Goal: Information Seeking & Learning: Learn about a topic

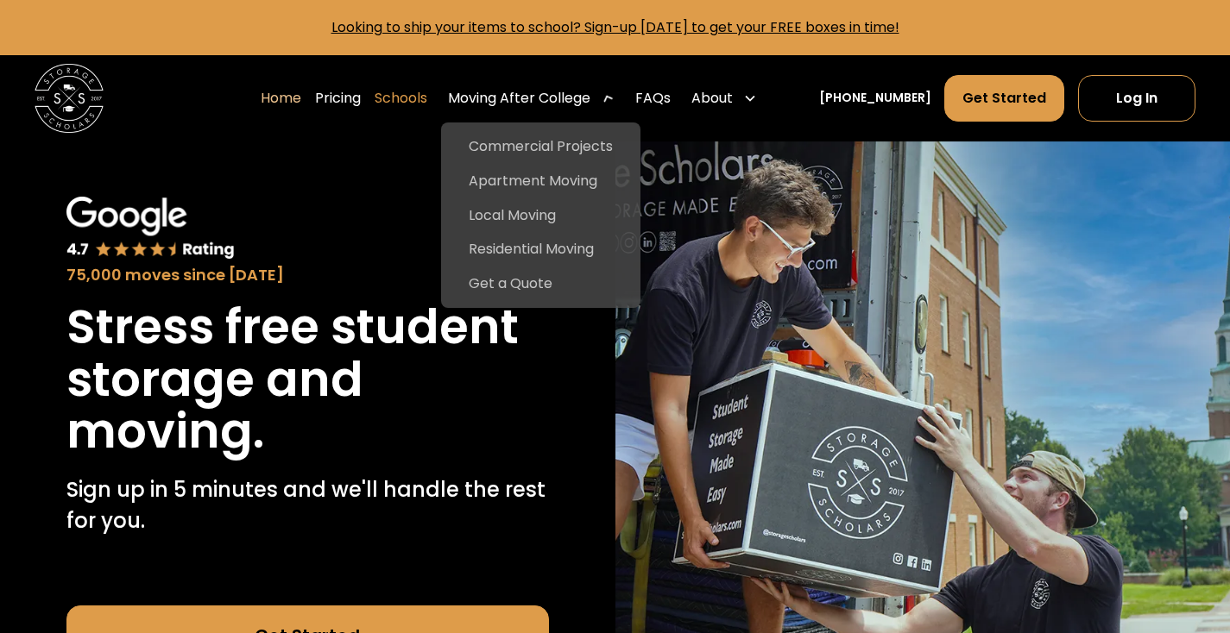
click at [411, 94] on link "Schools" at bounding box center [401, 98] width 53 height 48
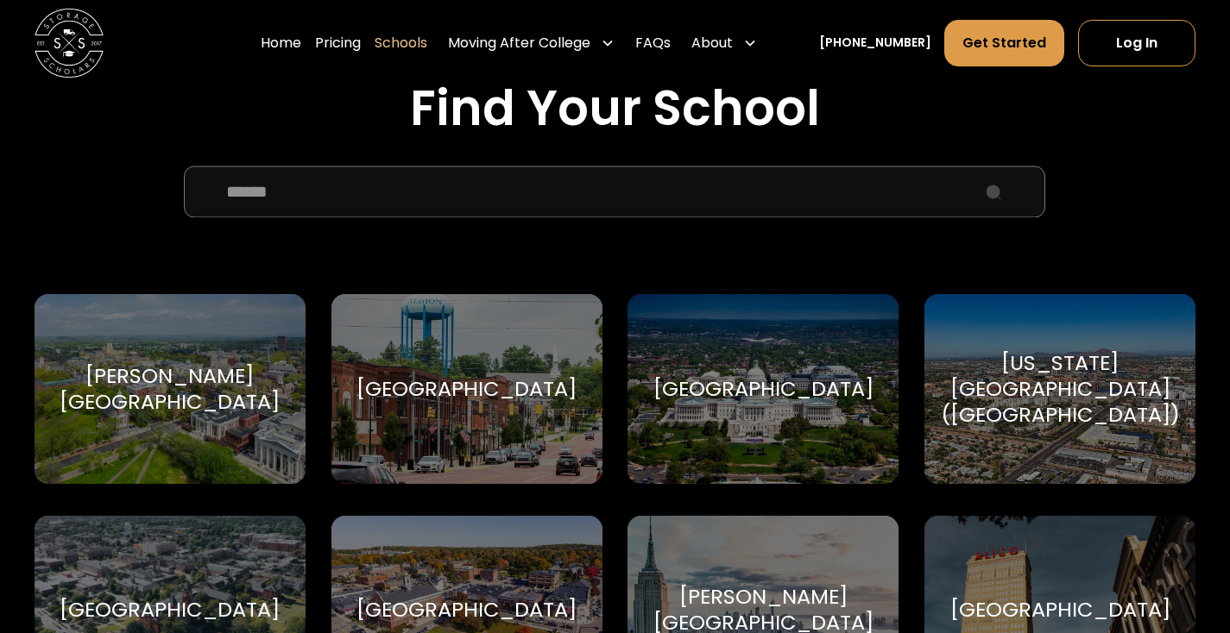
scroll to position [612, 0]
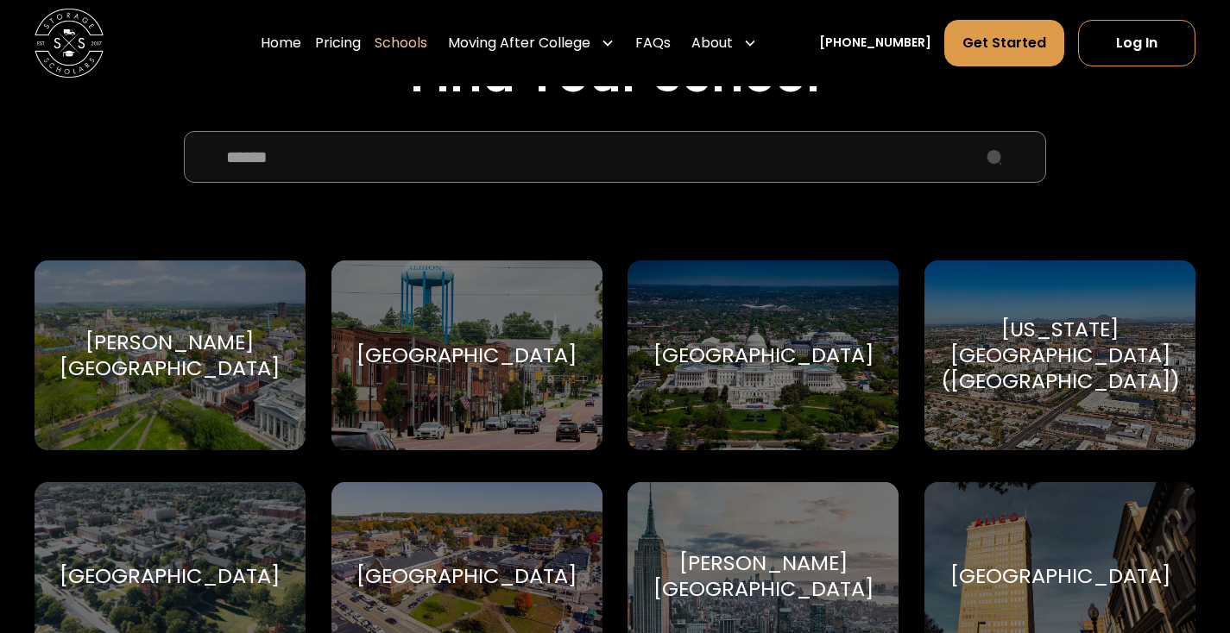
click at [343, 150] on input "School Select Form" at bounding box center [614, 157] width 861 height 52
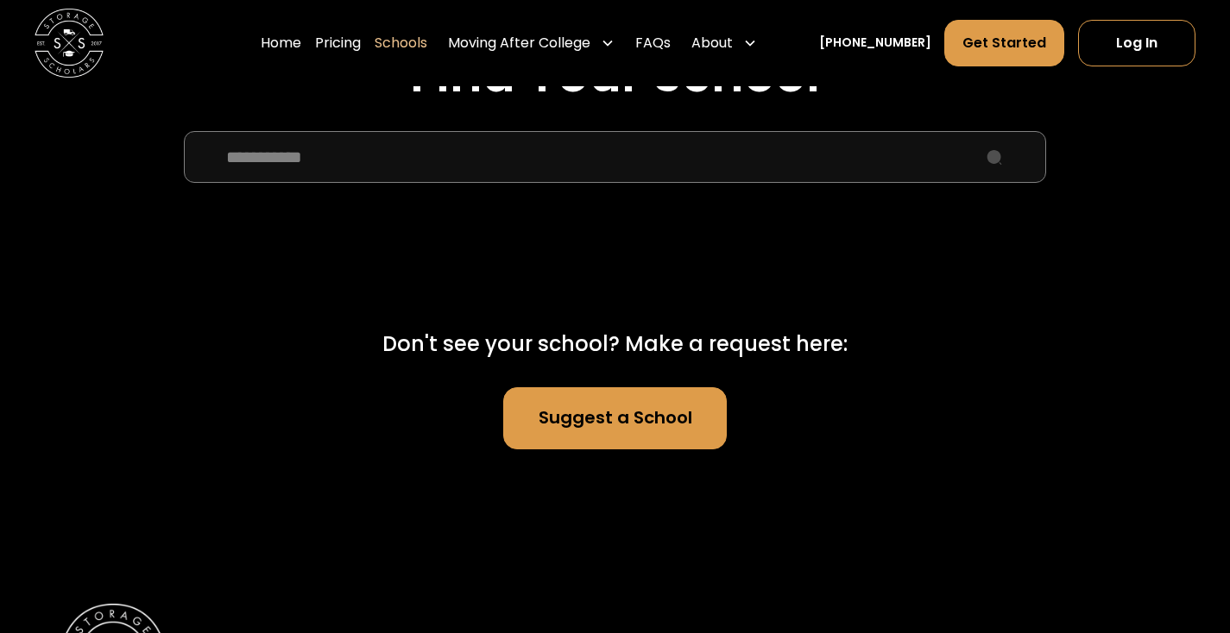
type input "**********"
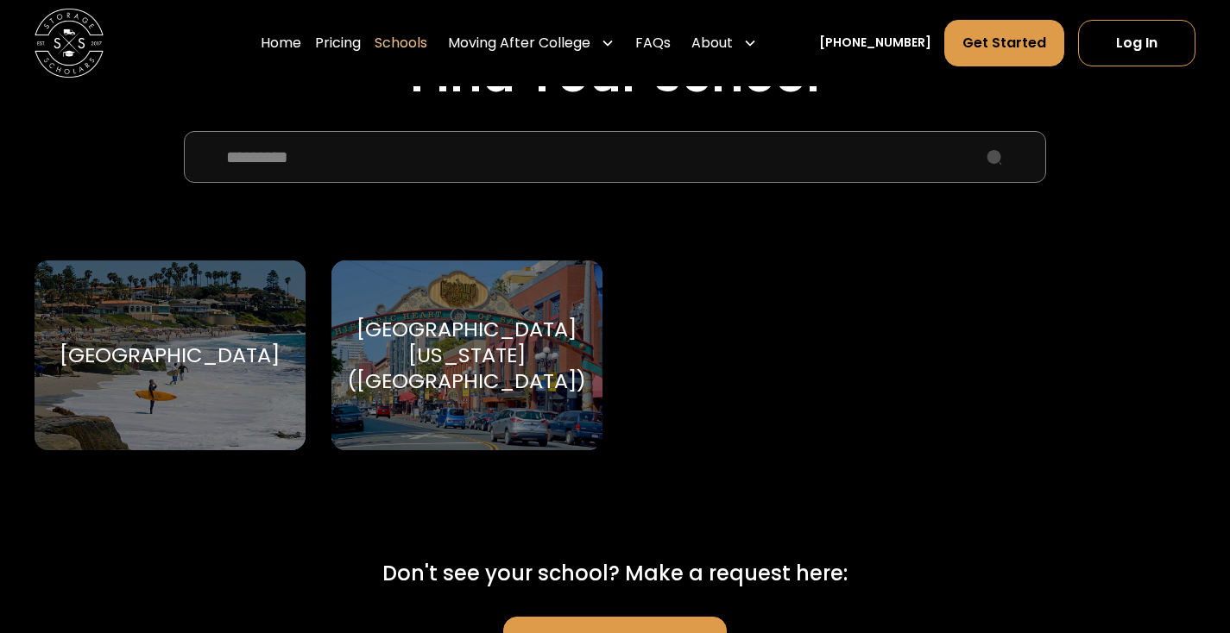
type input "*********"
click at [444, 393] on div "[GEOGRAPHIC_DATA][US_STATE] ([GEOGRAPHIC_DATA])" at bounding box center [466, 356] width 239 height 78
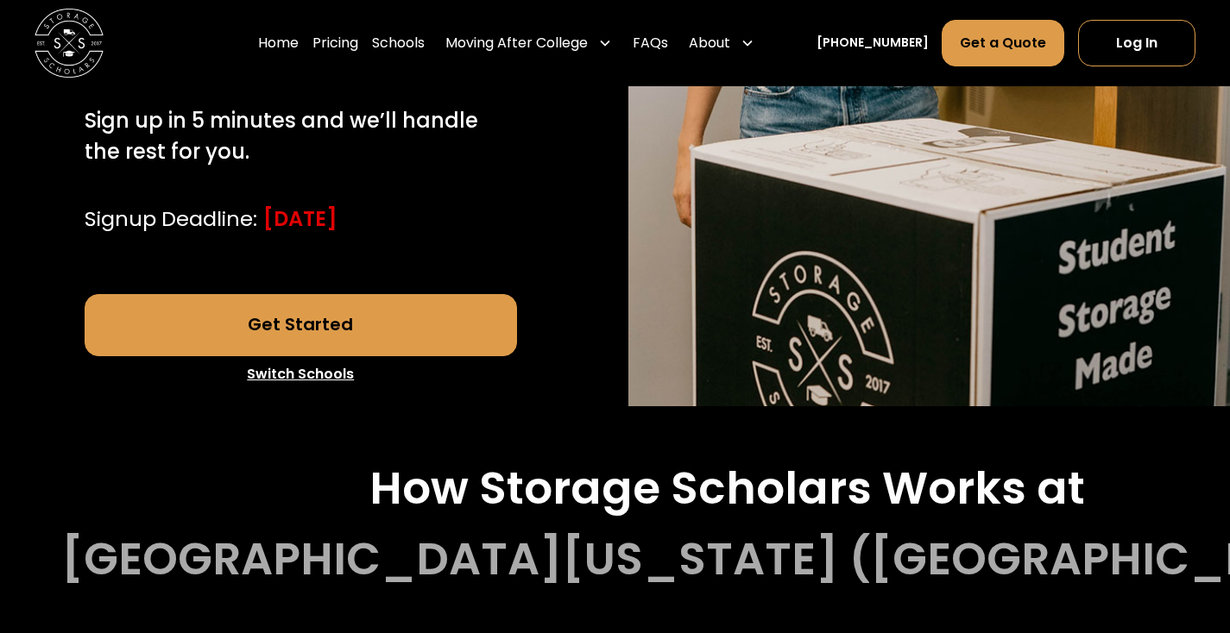
scroll to position [523, 0]
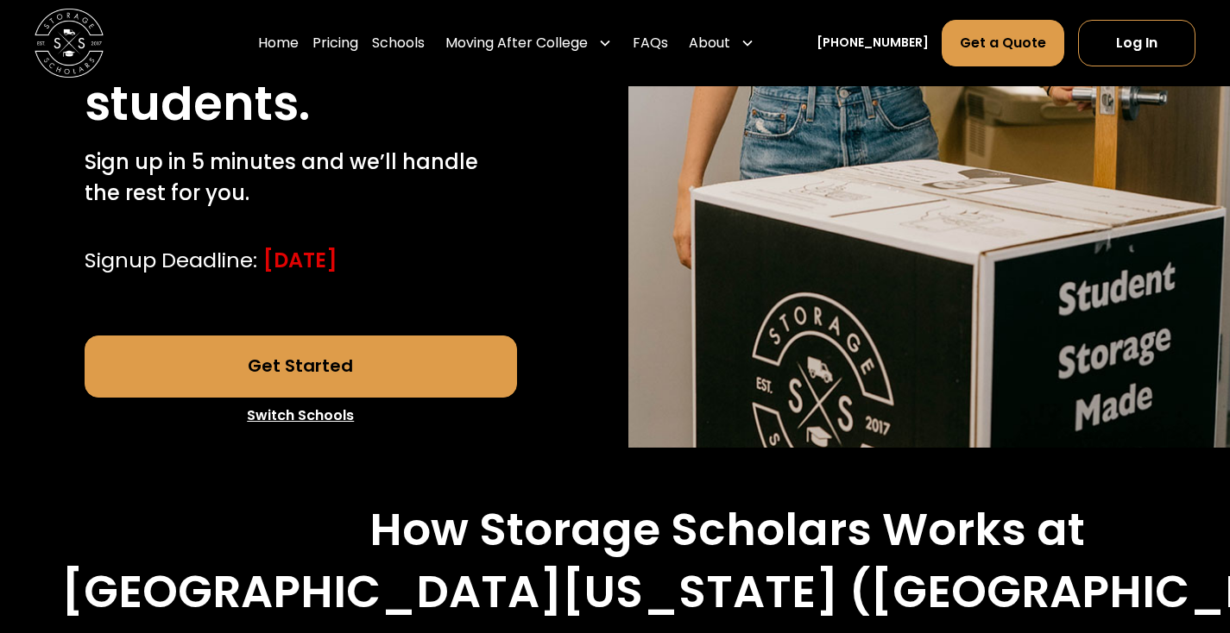
click at [476, 246] on div "Signup Deadline: August 30, 2025" at bounding box center [301, 260] width 433 height 31
click at [514, 258] on div "Signup Deadline: August 30, 2025" at bounding box center [301, 260] width 433 height 31
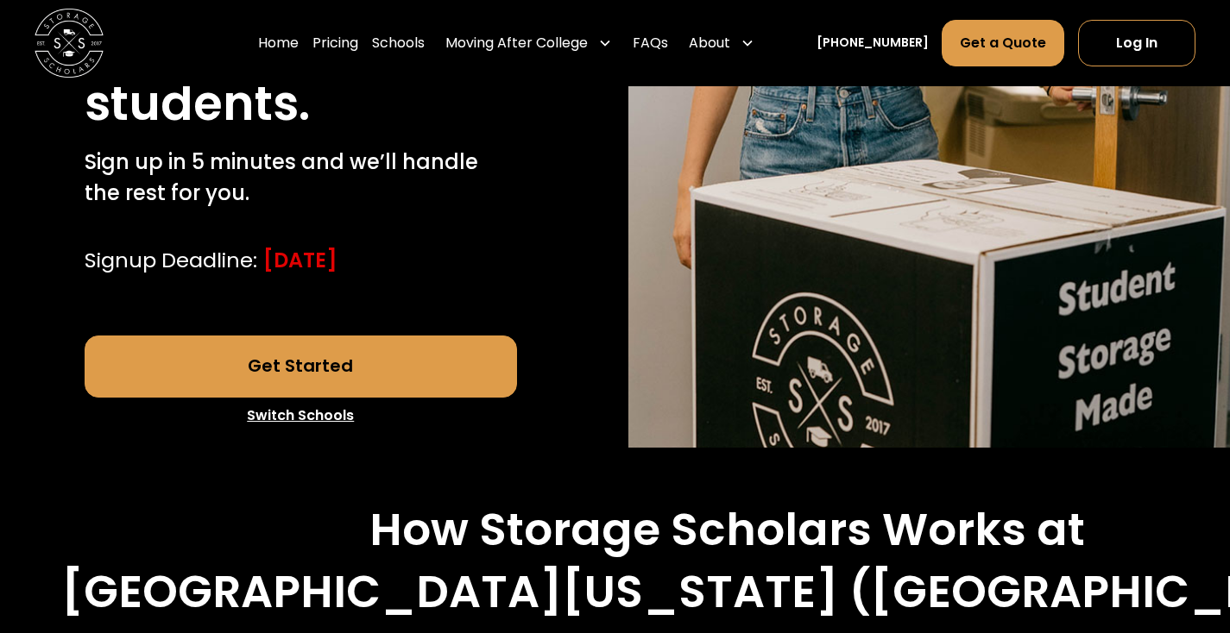
click at [514, 258] on div "Signup Deadline: August 30, 2025" at bounding box center [301, 260] width 433 height 31
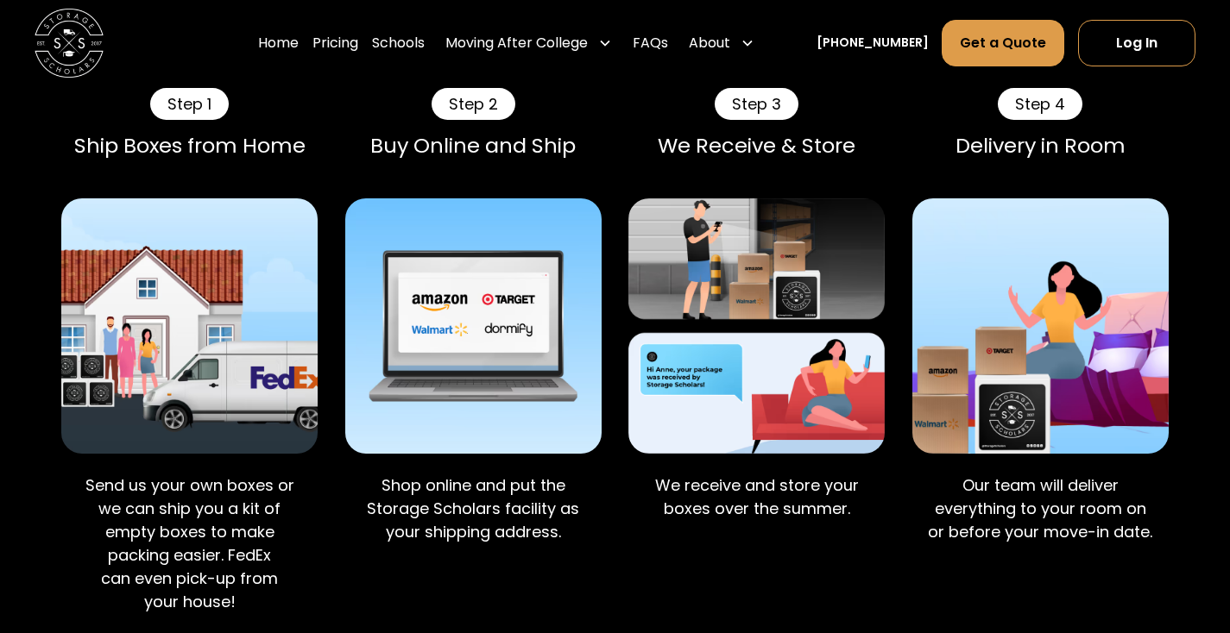
scroll to position [1259, 0]
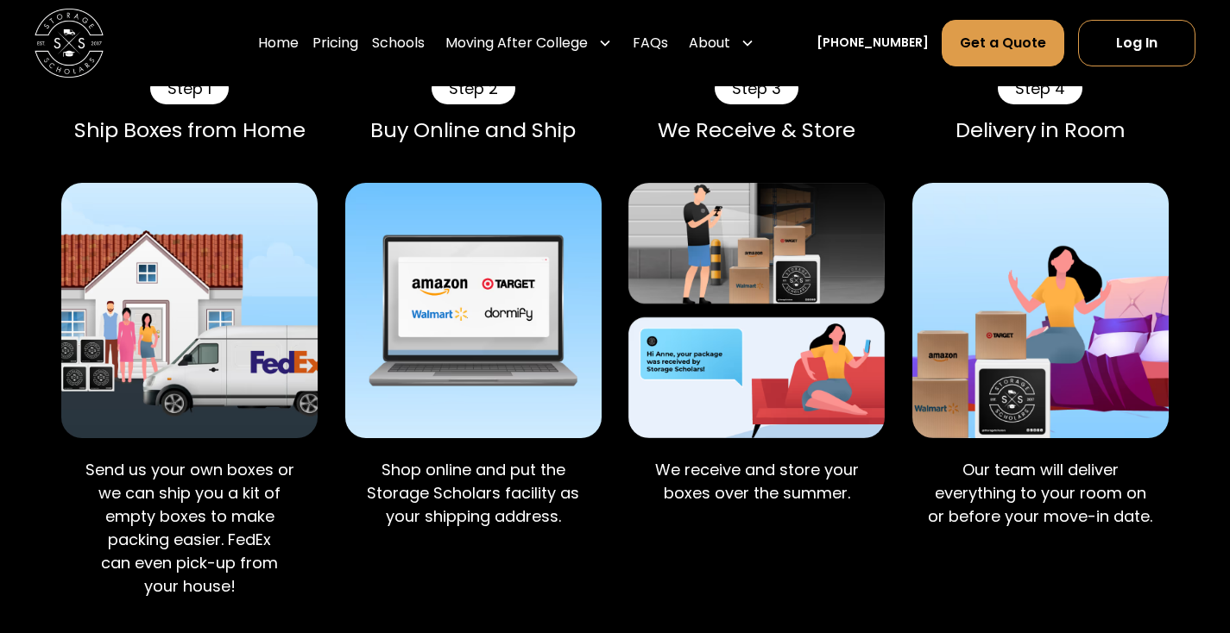
click at [579, 521] on p "Shop online and put the Storage Scholars facility as your shipping address." at bounding box center [473, 494] width 229 height 70
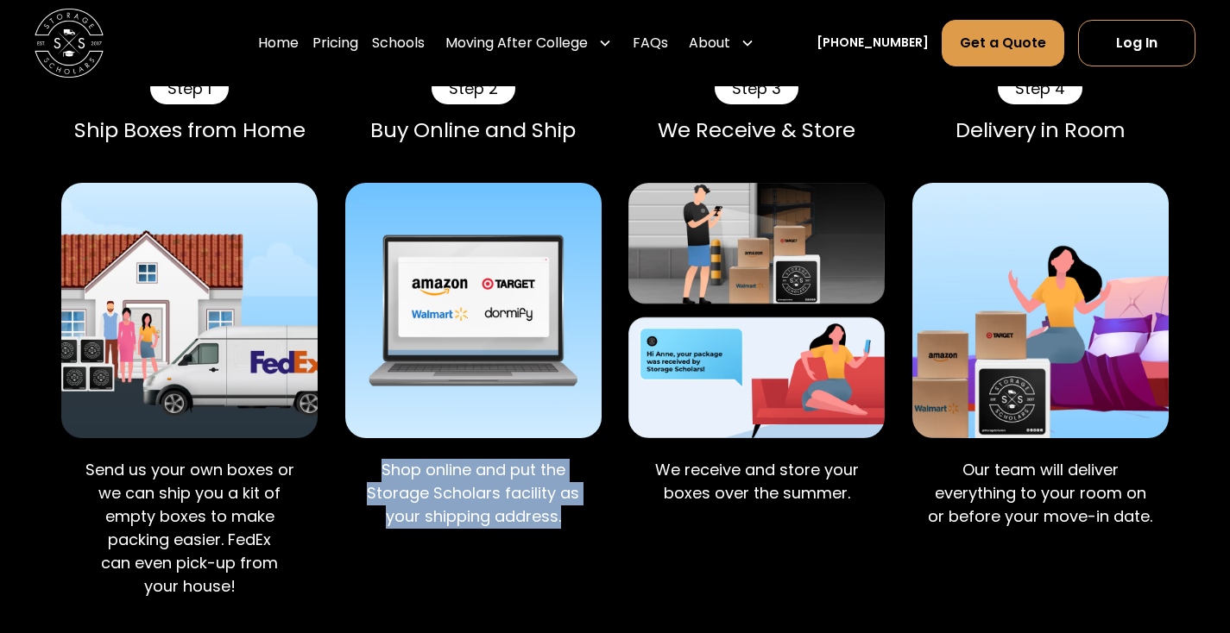
click at [579, 521] on p "Shop online and put the Storage Scholars facility as your shipping address." at bounding box center [473, 494] width 229 height 70
click at [866, 495] on p "We receive and store your boxes over the summer." at bounding box center [756, 482] width 229 height 47
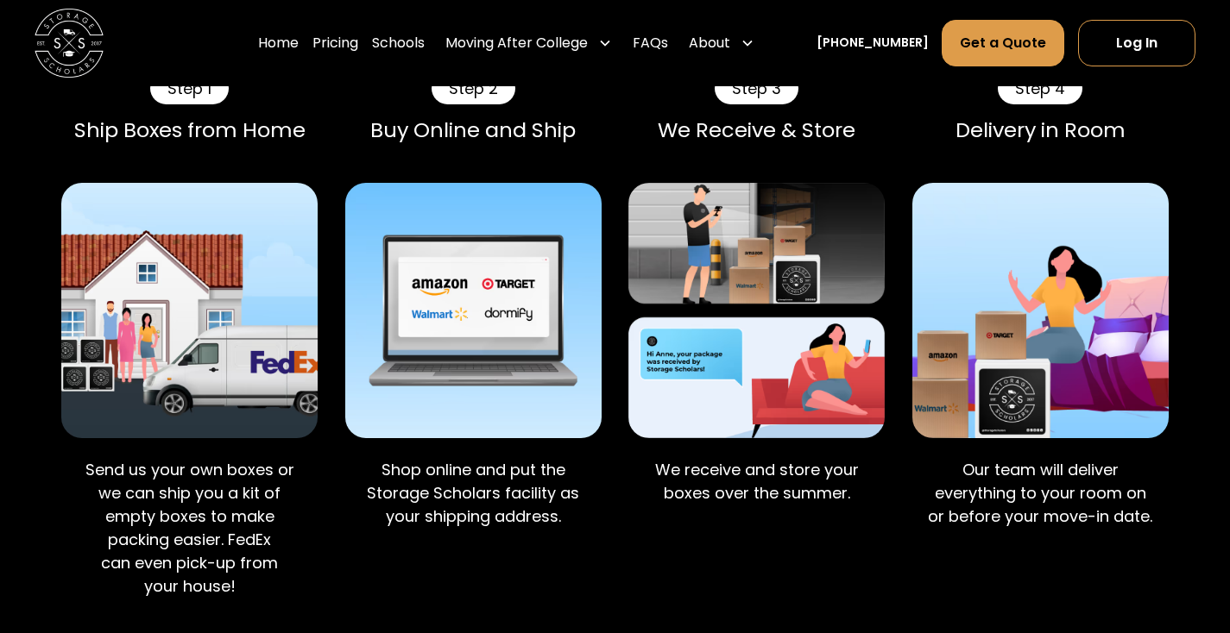
click at [866, 495] on p "We receive and store your boxes over the summer." at bounding box center [756, 482] width 229 height 47
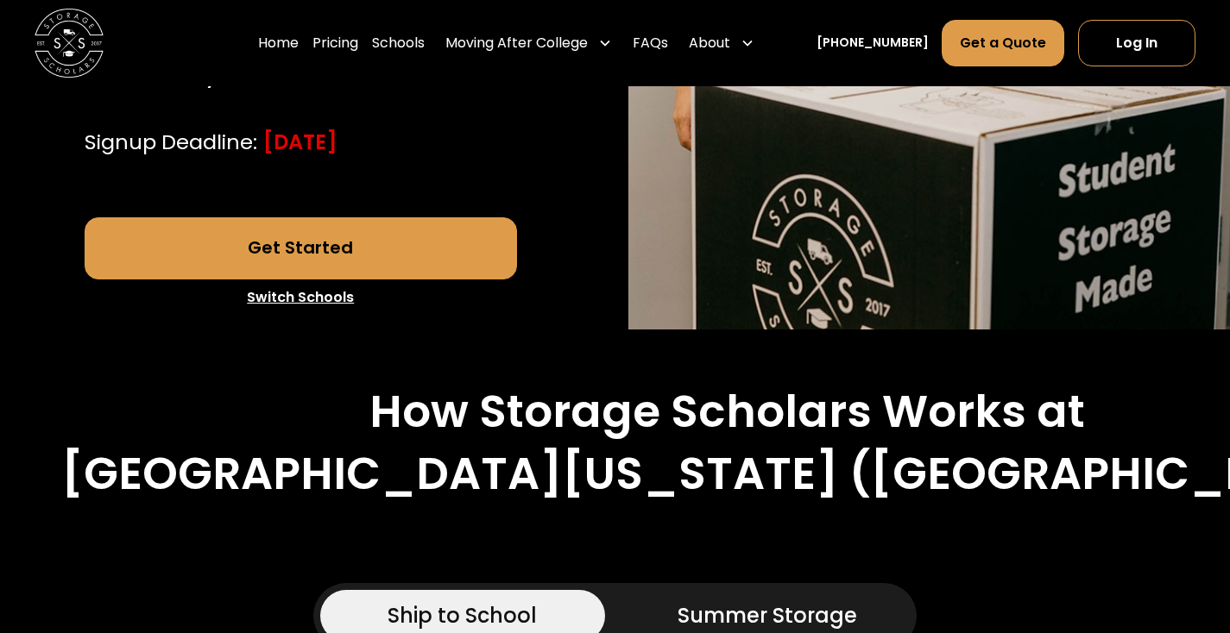
scroll to position [637, 0]
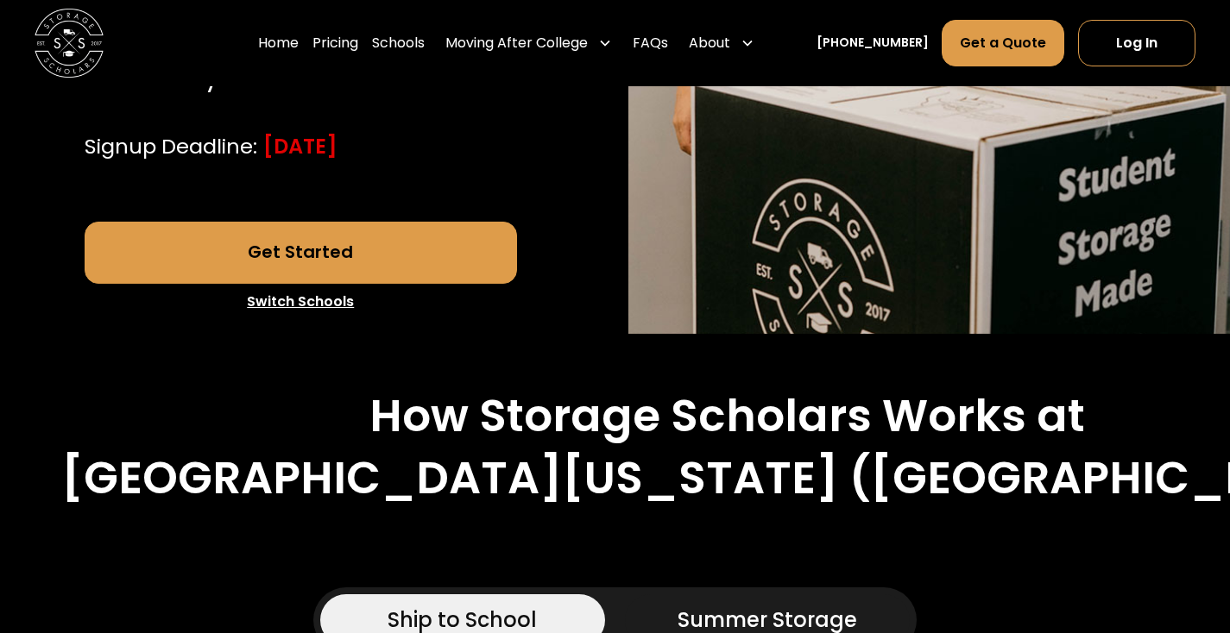
click at [264, 274] on link "Get Started" at bounding box center [301, 253] width 433 height 62
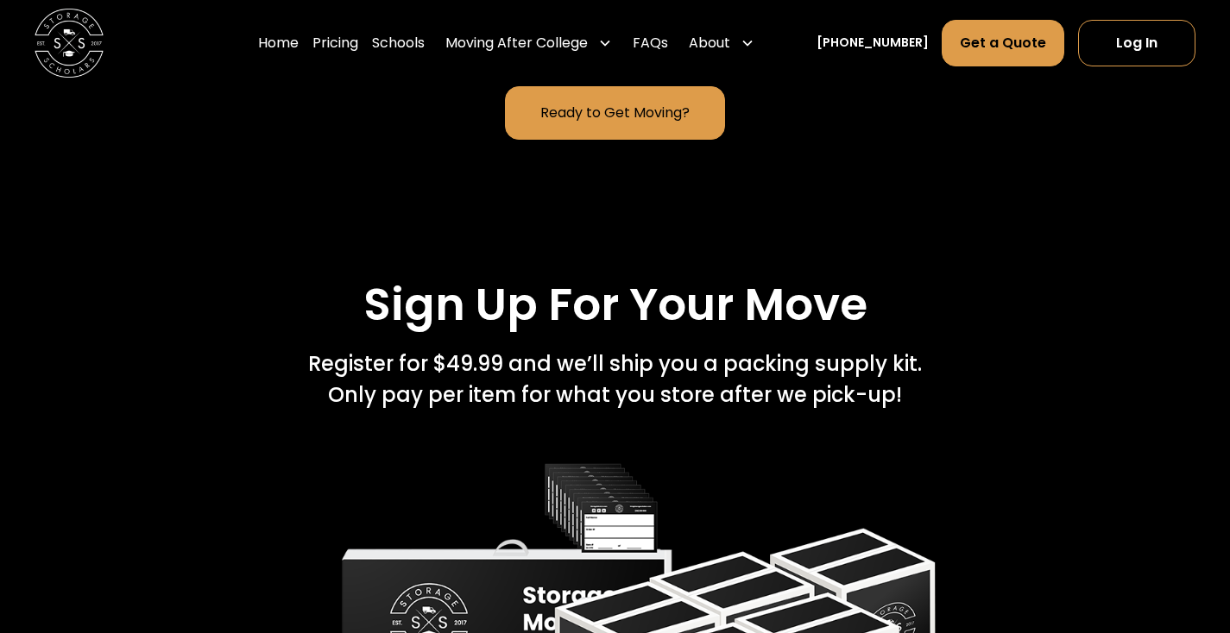
scroll to position [2495, 0]
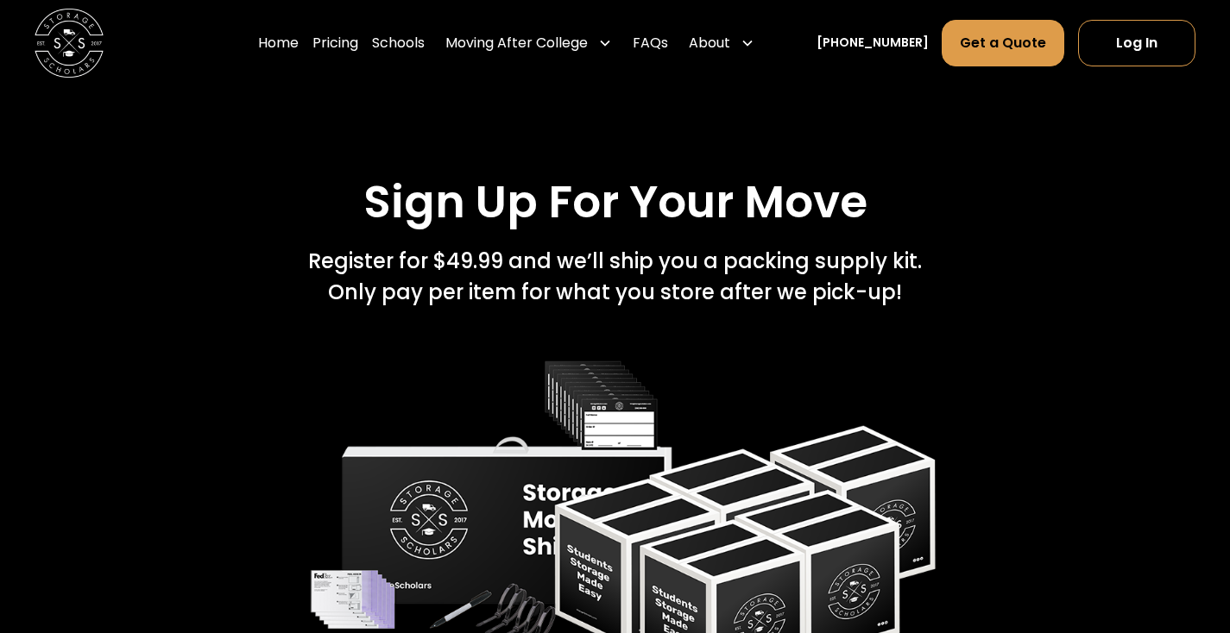
click at [597, 275] on div "Register for $49.99 and we’ll ship you a packing supply kit.   Only pay per ite…" at bounding box center [615, 277] width 614 height 62
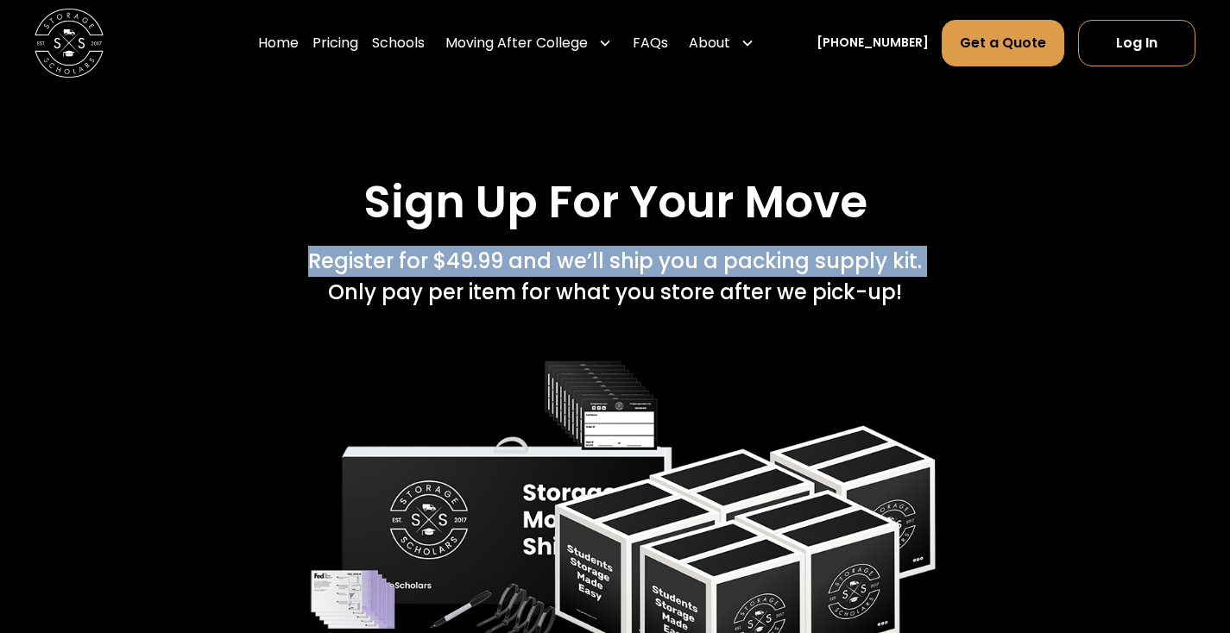
click at [316, 290] on div "Register for $49.99 and we’ll ship you a packing supply kit.   Only pay per ite…" at bounding box center [615, 277] width 614 height 62
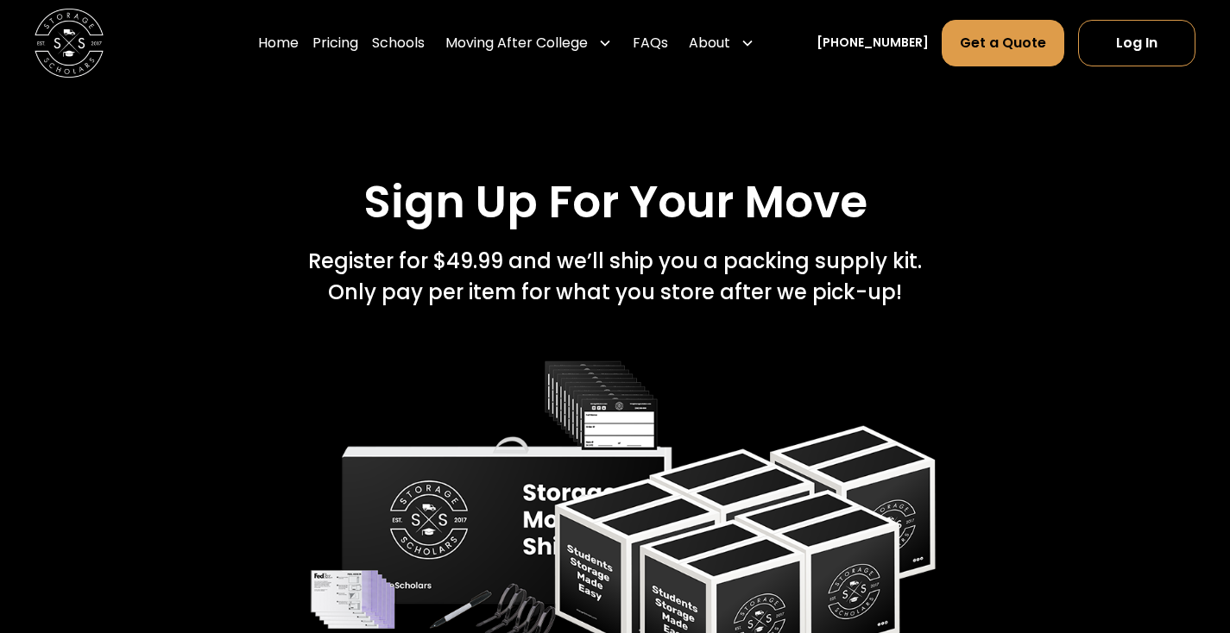
click at [316, 290] on div "Register for $49.99 and we’ll ship you a packing supply kit.   Only pay per ite…" at bounding box center [615, 277] width 614 height 62
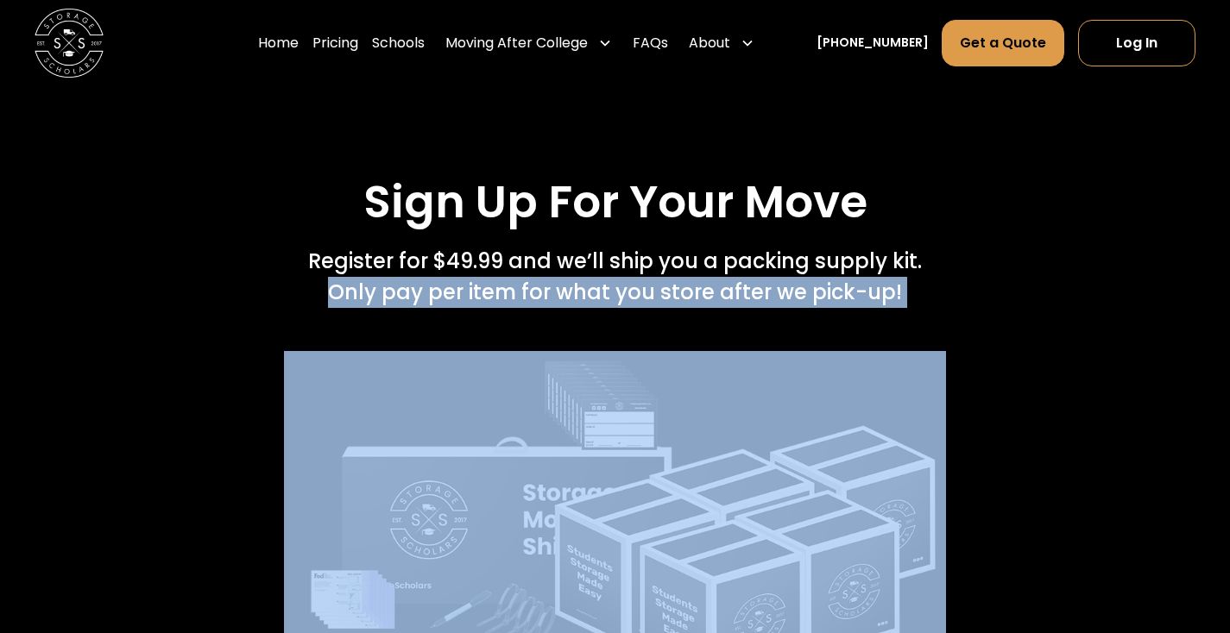
click at [908, 299] on div "Register for $49.99 and we’ll ship you a packing supply kit.   Only pay per ite…" at bounding box center [615, 277] width 614 height 62
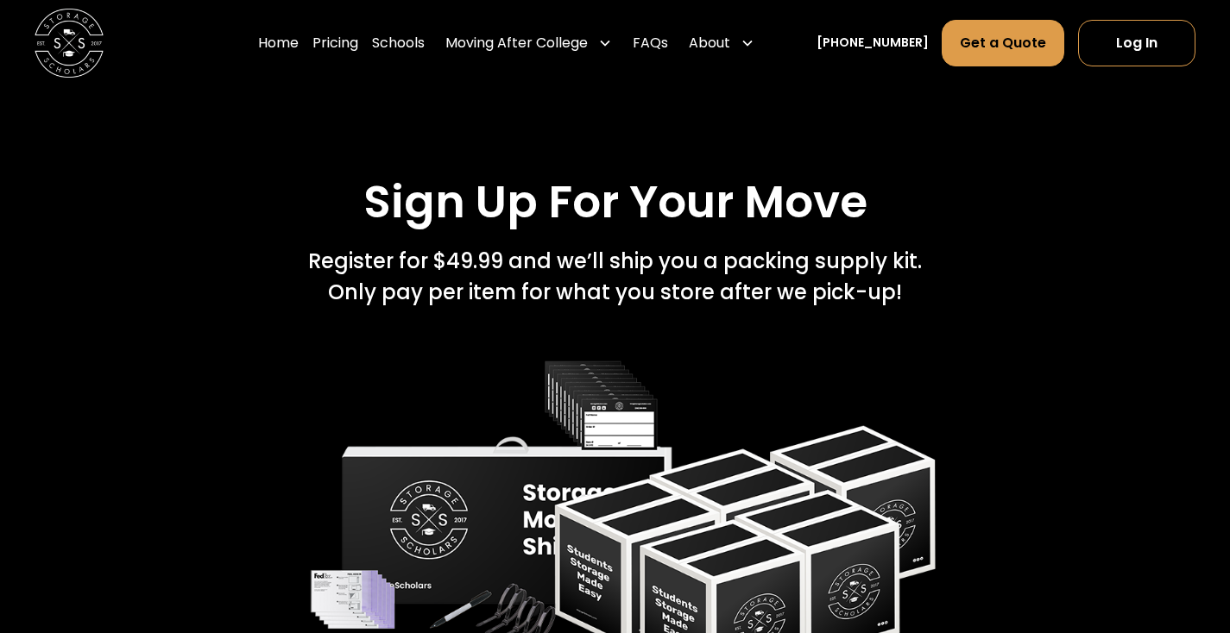
click at [908, 299] on div "Register for $49.99 and we’ll ship you a packing supply kit.   Only pay per ite…" at bounding box center [615, 277] width 614 height 62
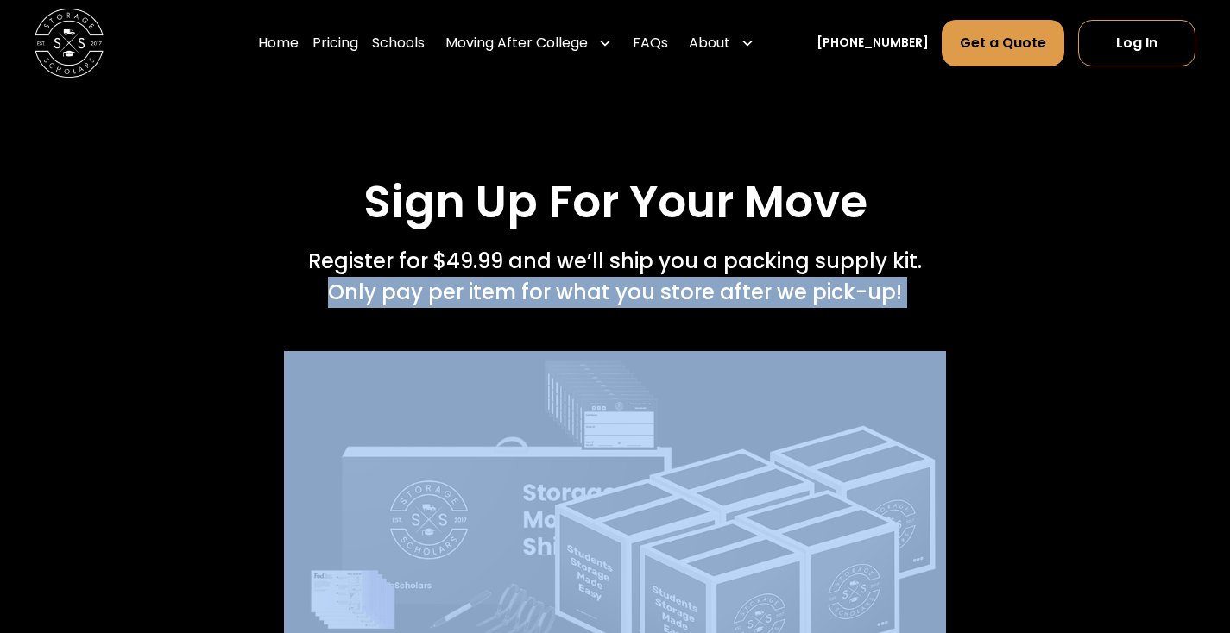
click at [908, 299] on div "Register for $49.99 and we’ll ship you a packing supply kit.   Only pay per ite…" at bounding box center [615, 277] width 614 height 62
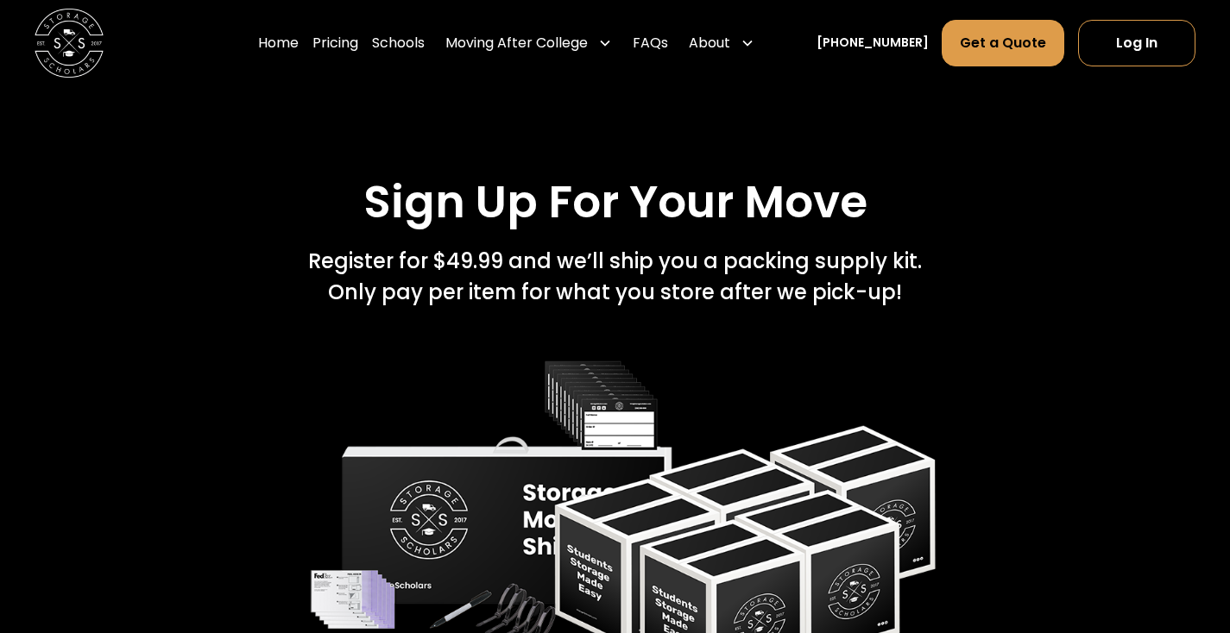
click at [908, 299] on div "Register for $49.99 and we’ll ship you a packing supply kit.   Only pay per ite…" at bounding box center [615, 277] width 614 height 62
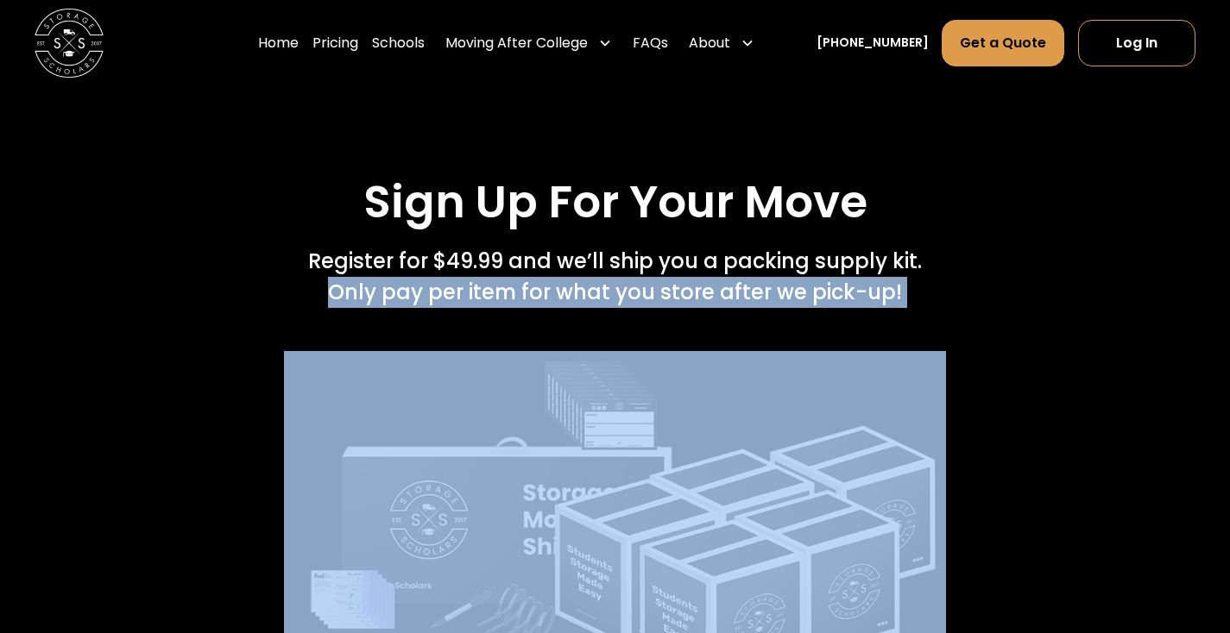
click at [908, 299] on div "Register for $49.99 and we’ll ship you a packing supply kit.   Only pay per ite…" at bounding box center [615, 277] width 614 height 62
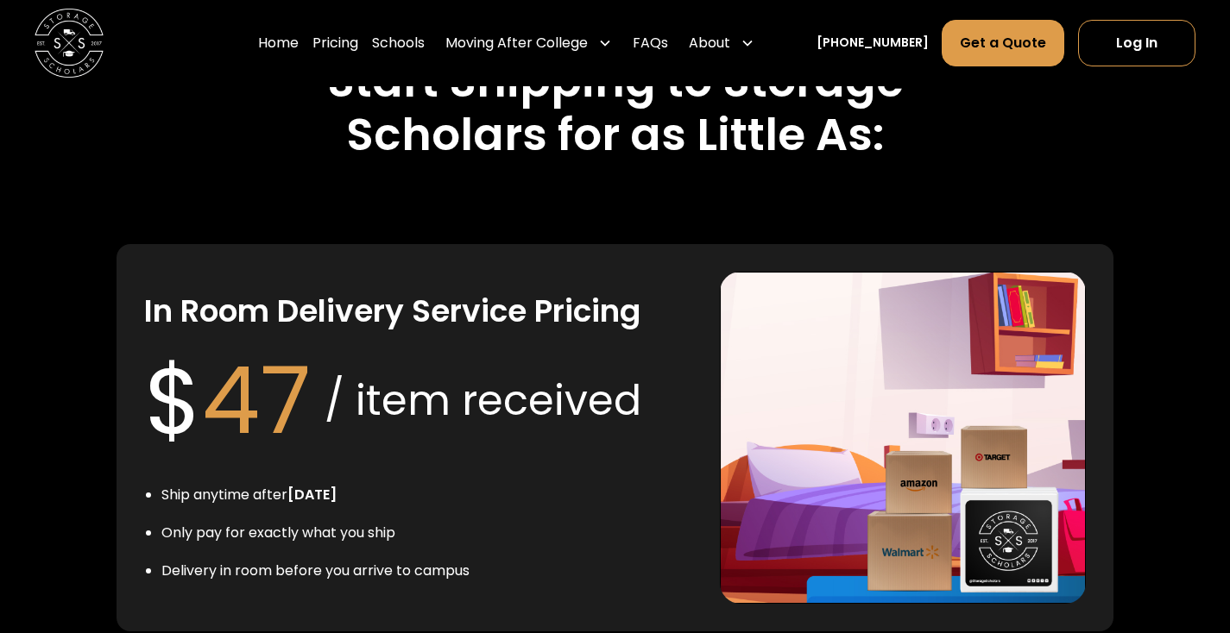
scroll to position [3267, 0]
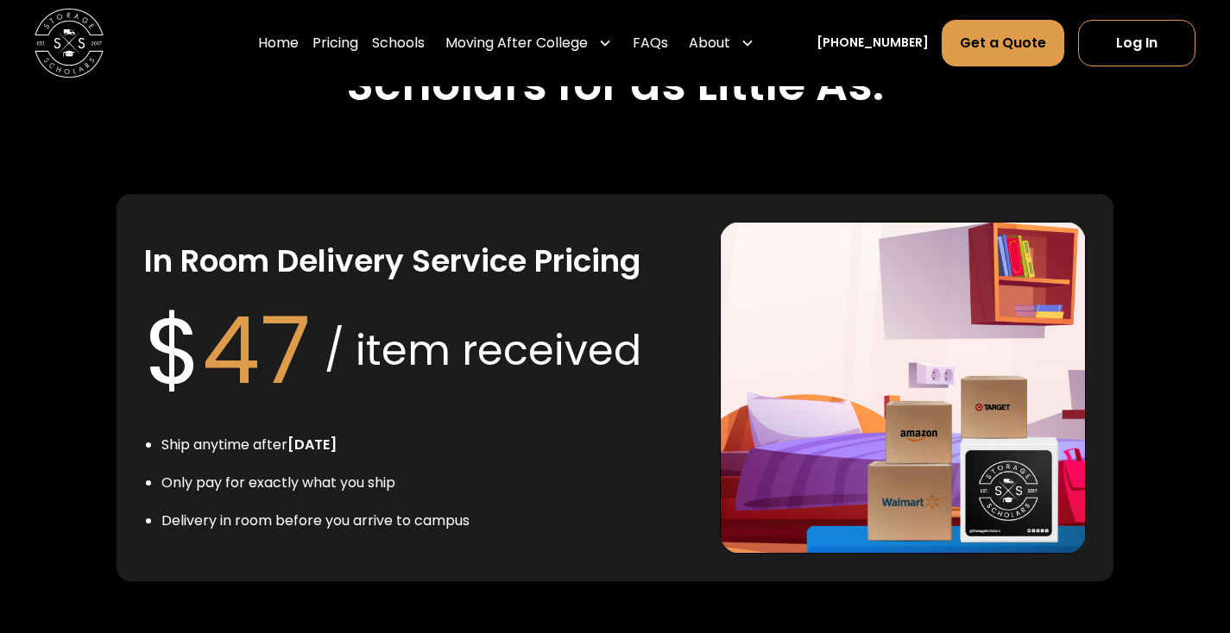
click at [701, 384] on div "In Room Delivery Service Pricing $ 47 / item received Ship anytime after July 1…" at bounding box center [614, 387] width 996 height 387
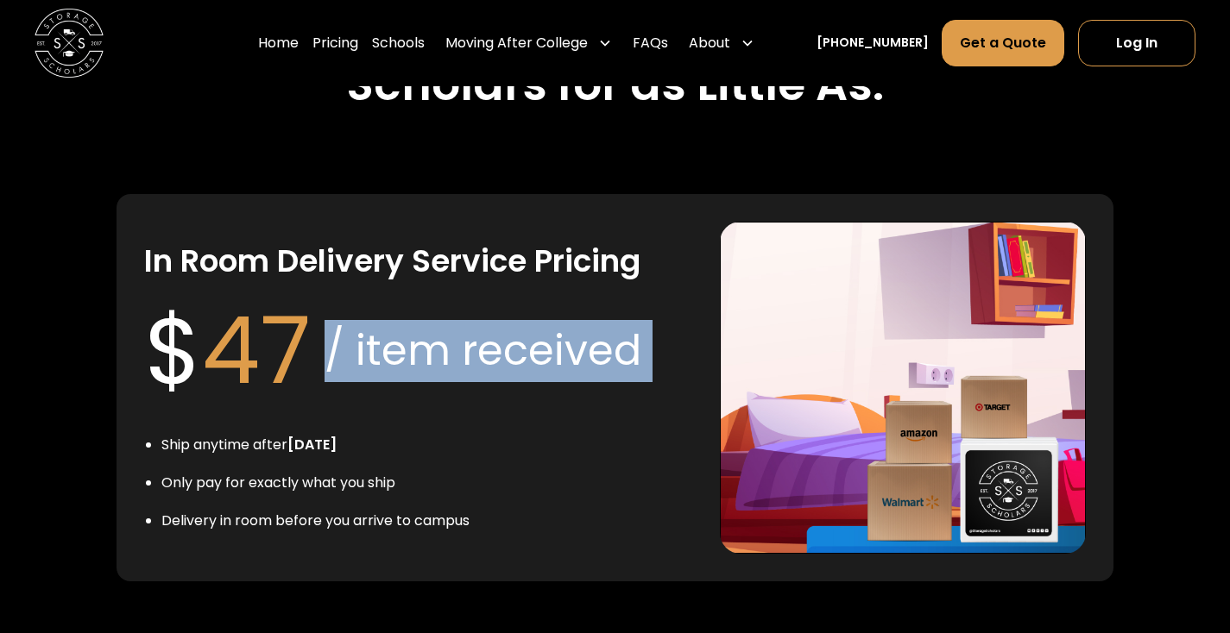
click at [664, 358] on div "In Room Delivery Service Pricing $ 47 / item received Ship anytime after July 1…" at bounding box center [418, 388] width 548 height 332
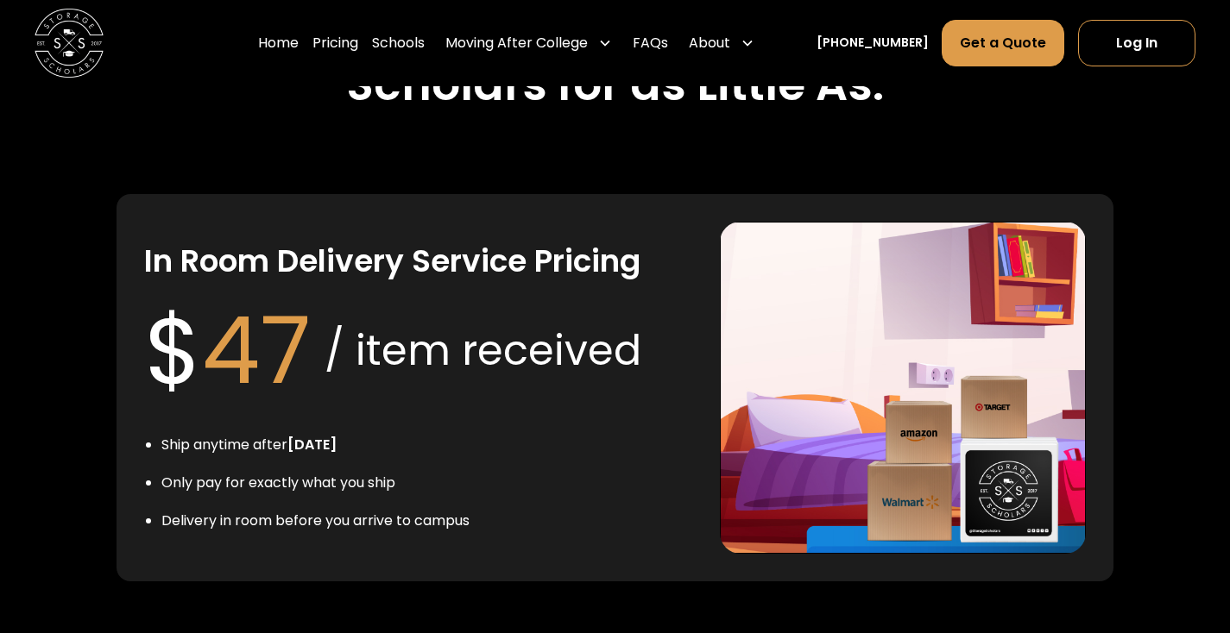
click at [664, 358] on div "In Room Delivery Service Pricing $ 47 / item received Ship anytime after July 1…" at bounding box center [418, 388] width 548 height 332
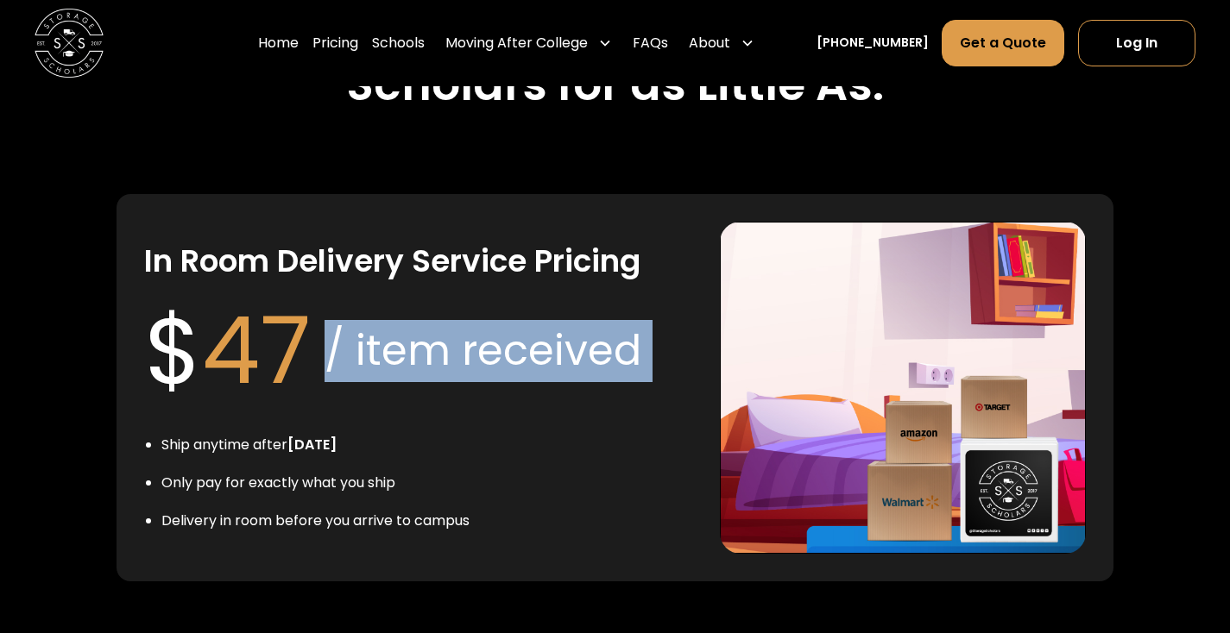
click at [664, 358] on div "In Room Delivery Service Pricing $ 47 / item received Ship anytime after July 1…" at bounding box center [418, 388] width 548 height 332
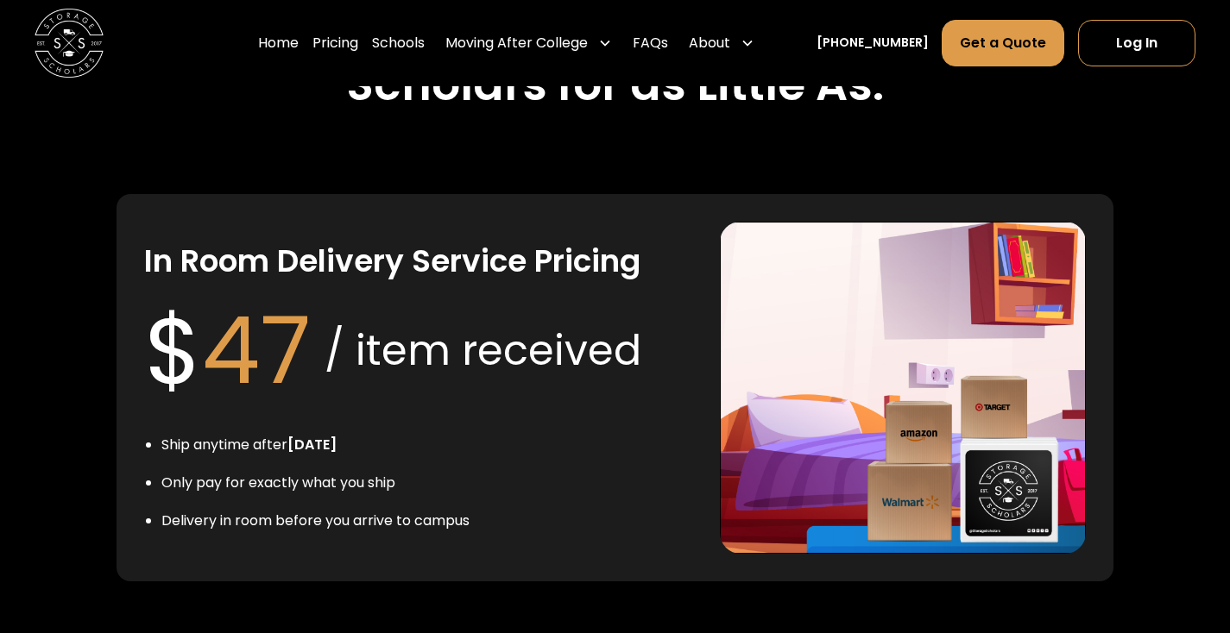
click at [664, 358] on div "In Room Delivery Service Pricing $ 47 / item received Ship anytime after July 1…" at bounding box center [418, 388] width 548 height 332
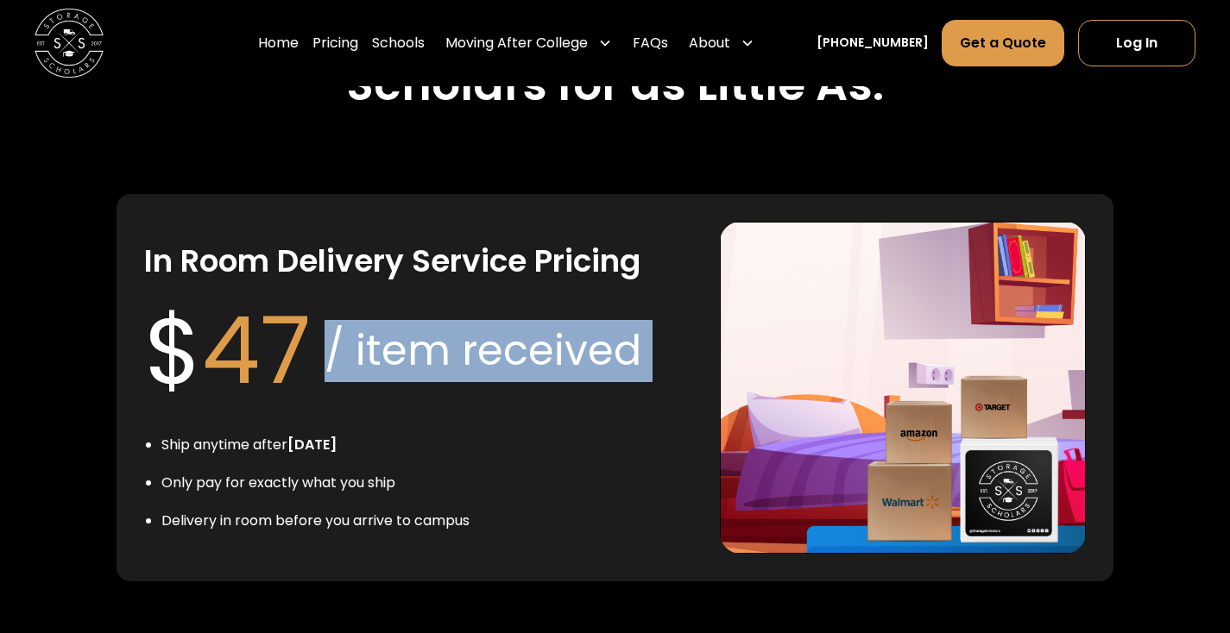
click at [664, 358] on div "In Room Delivery Service Pricing $ 47 / item received Ship anytime after July 1…" at bounding box center [418, 388] width 548 height 332
